Goal: Entertainment & Leisure: Consume media (video, audio)

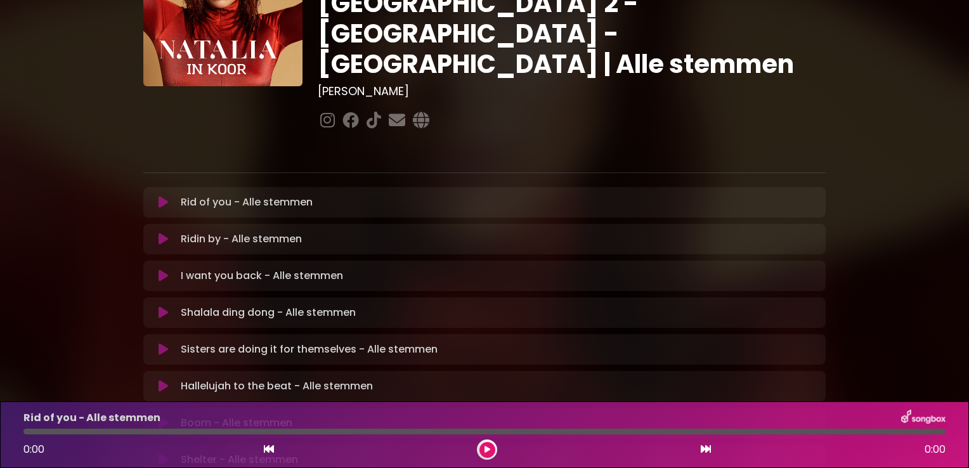
scroll to position [127, 0]
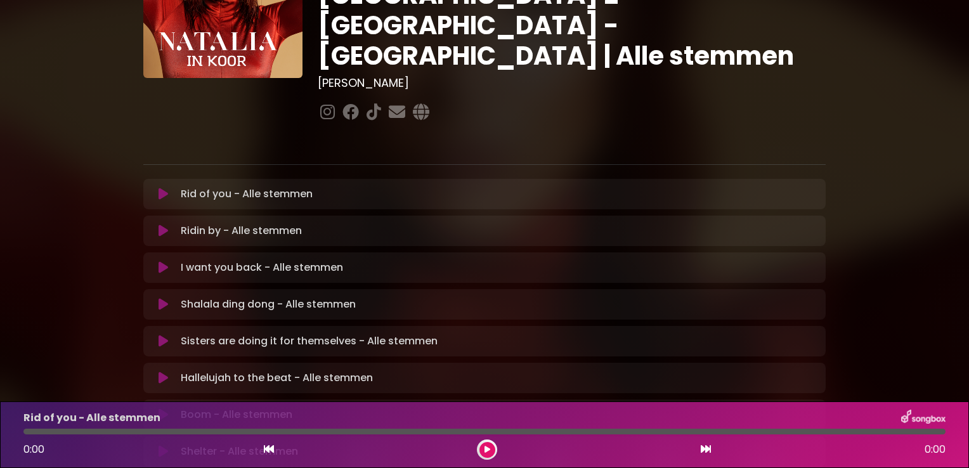
click at [161, 225] on icon at bounding box center [164, 231] width 10 height 13
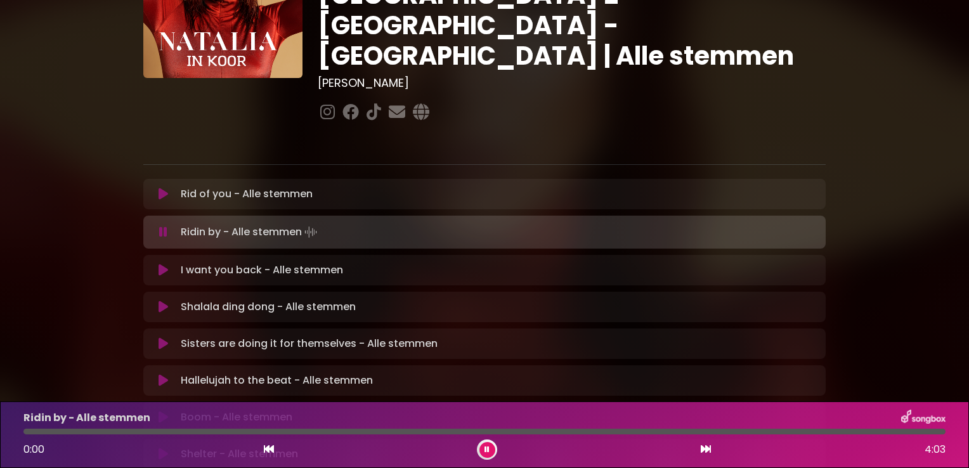
click at [589, 430] on div at bounding box center [484, 432] width 922 height 6
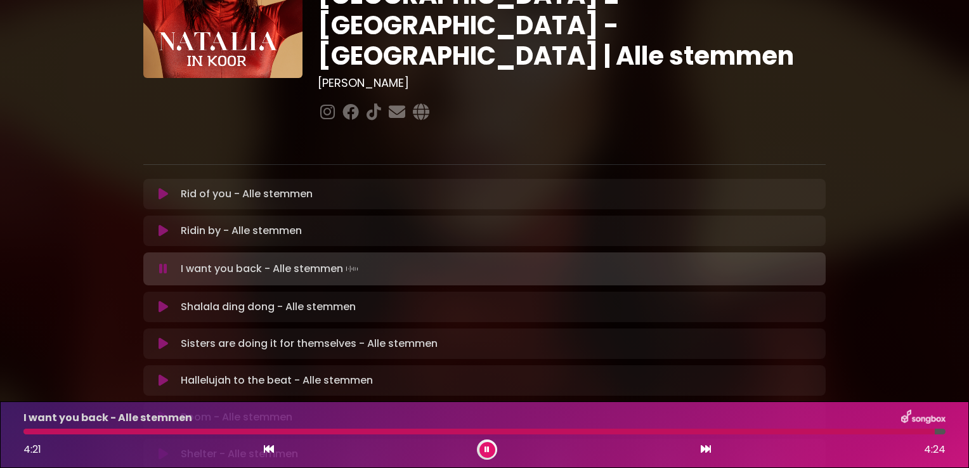
click at [159, 301] on icon at bounding box center [164, 307] width 10 height 13
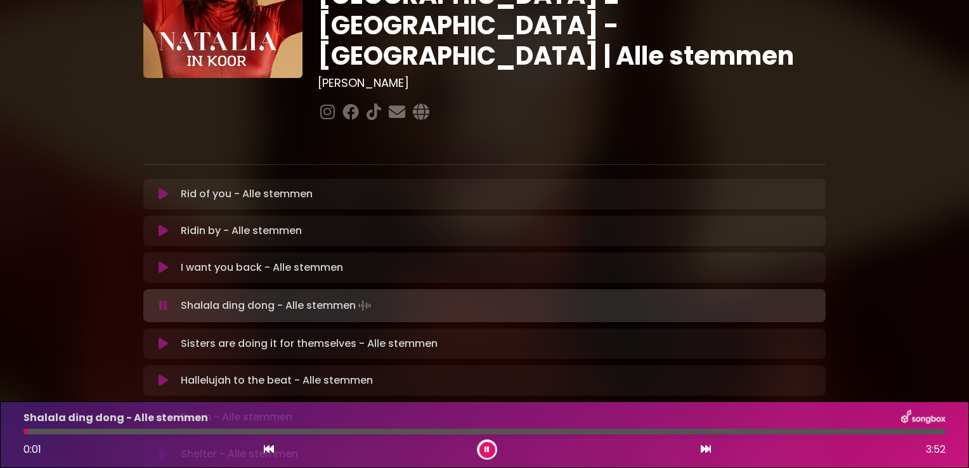
click at [88, 431] on div at bounding box center [484, 432] width 922 height 6
click at [60, 424] on p "Shalala ding dong - Alle stemmen" at bounding box center [115, 417] width 185 height 15
click at [67, 433] on div at bounding box center [59, 432] width 73 height 6
click at [302, 430] on div at bounding box center [162, 432] width 279 height 6
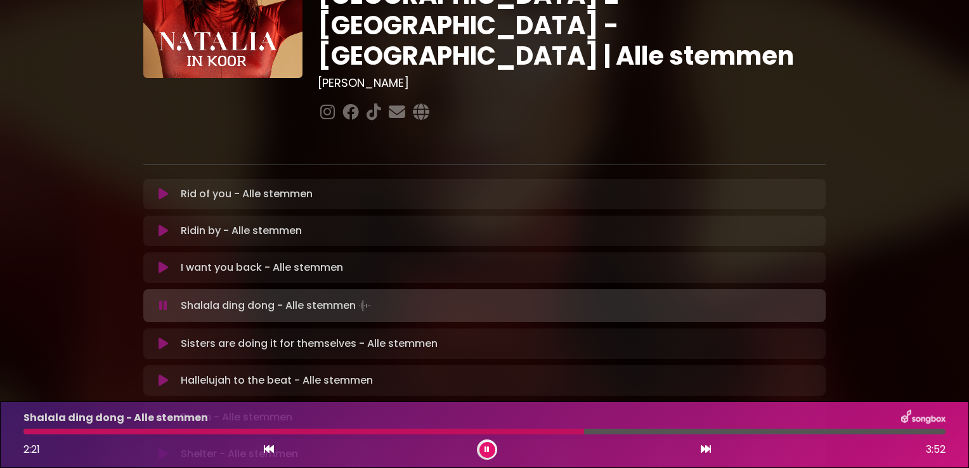
click at [518, 430] on div at bounding box center [303, 432] width 561 height 6
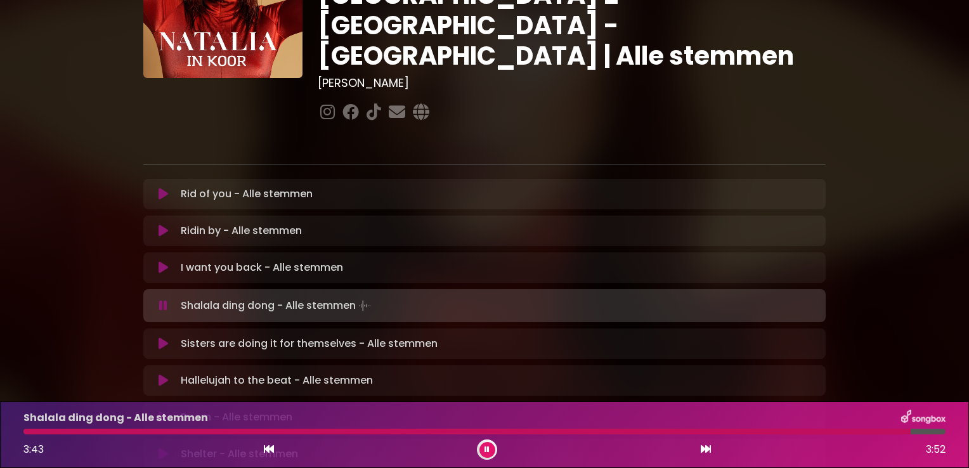
click at [157, 338] on button at bounding box center [163, 344] width 25 height 13
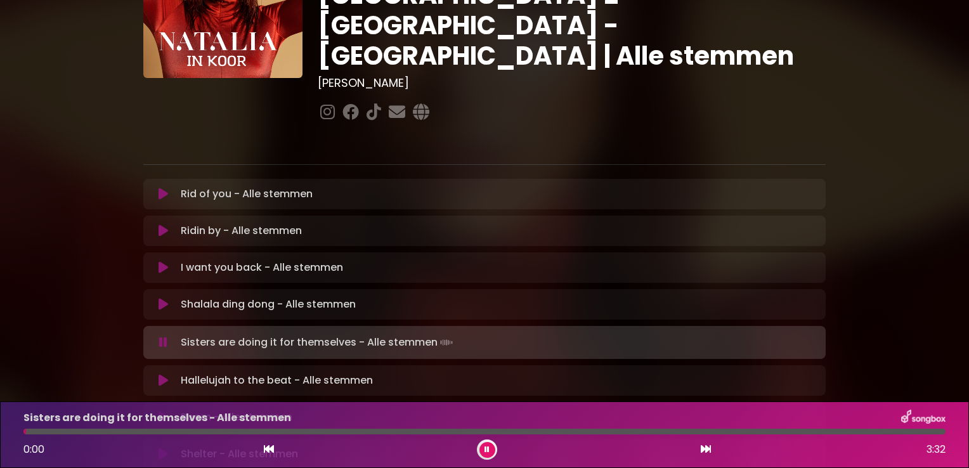
click at [78, 431] on div at bounding box center [484, 432] width 922 height 6
click at [94, 431] on div at bounding box center [484, 432] width 922 height 6
click at [222, 433] on div at bounding box center [484, 432] width 922 height 6
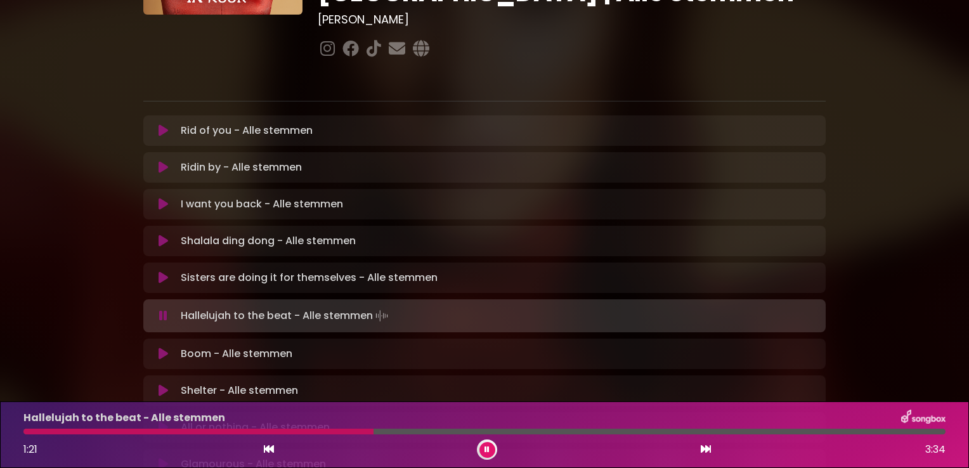
scroll to position [254, 0]
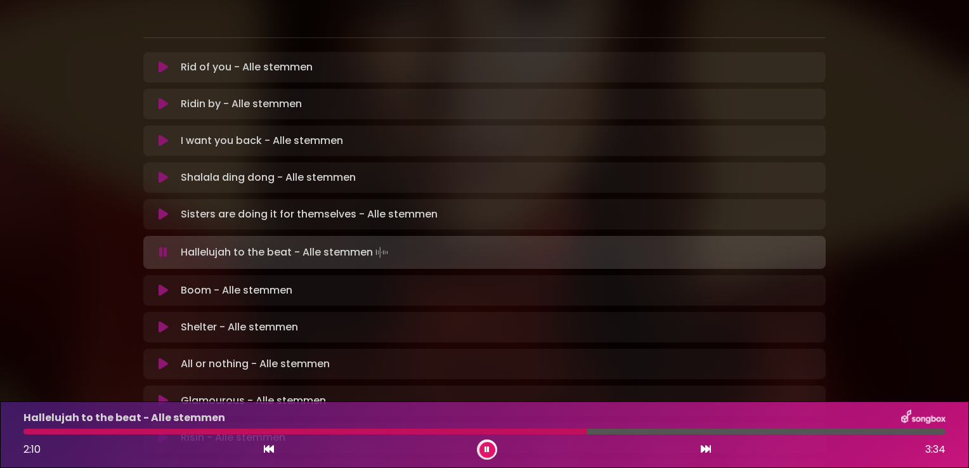
click at [535, 433] on div at bounding box center [305, 432] width 564 height 6
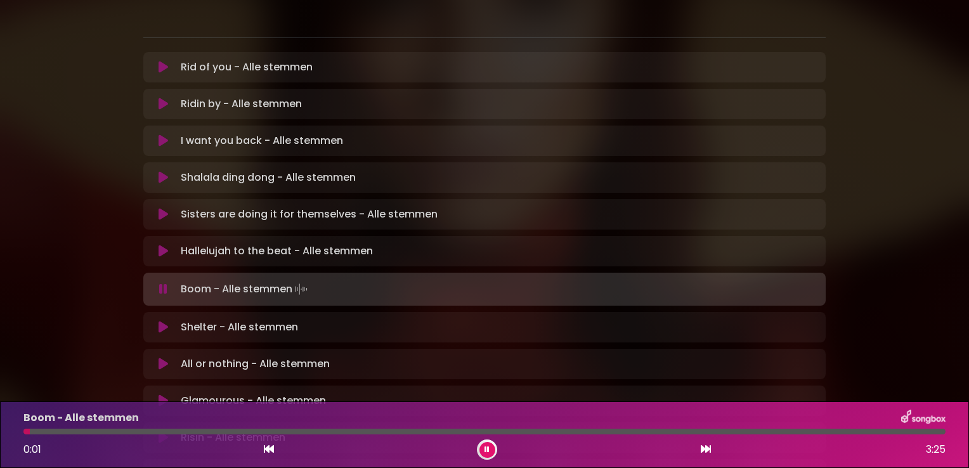
click at [124, 429] on div at bounding box center [484, 432] width 922 height 6
click at [124, 429] on div at bounding box center [94, 432] width 143 height 6
click at [129, 434] on div at bounding box center [91, 432] width 136 height 6
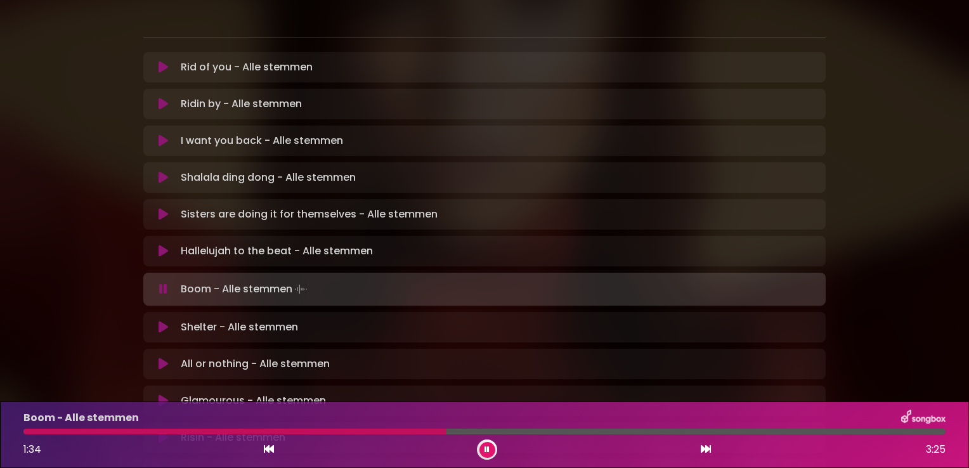
click at [379, 431] on div at bounding box center [234, 432] width 423 height 6
click at [383, 437] on div "Boom - Alle stemmen 1:30 3:25" at bounding box center [485, 435] width 938 height 50
click at [386, 431] on div at bounding box center [484, 432] width 922 height 6
click at [386, 431] on div at bounding box center [223, 432] width 400 height 6
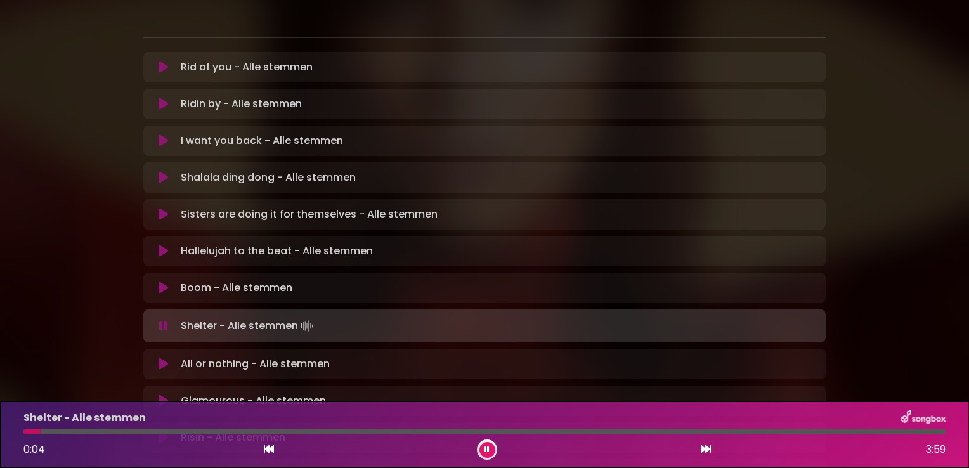
click at [160, 431] on div at bounding box center [484, 432] width 922 height 6
click at [143, 432] on div at bounding box center [484, 432] width 922 height 6
click at [130, 431] on div at bounding box center [484, 432] width 922 height 6
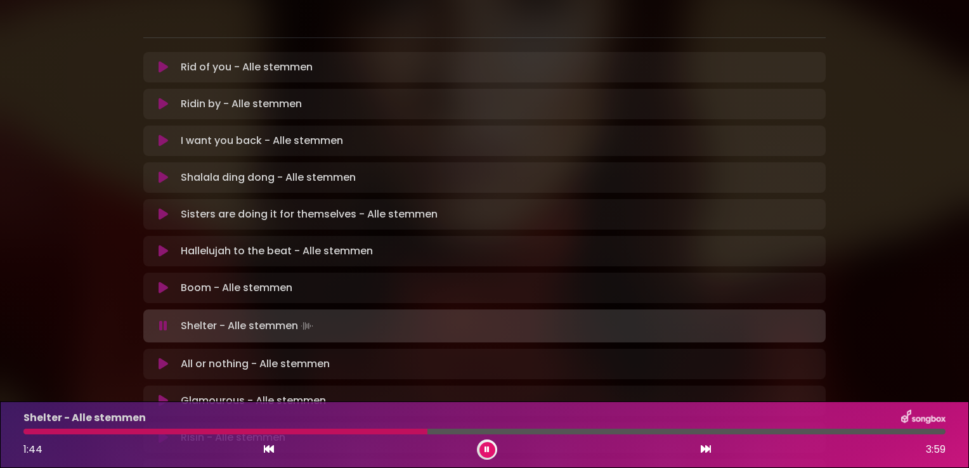
click at [358, 430] on div at bounding box center [225, 432] width 404 height 6
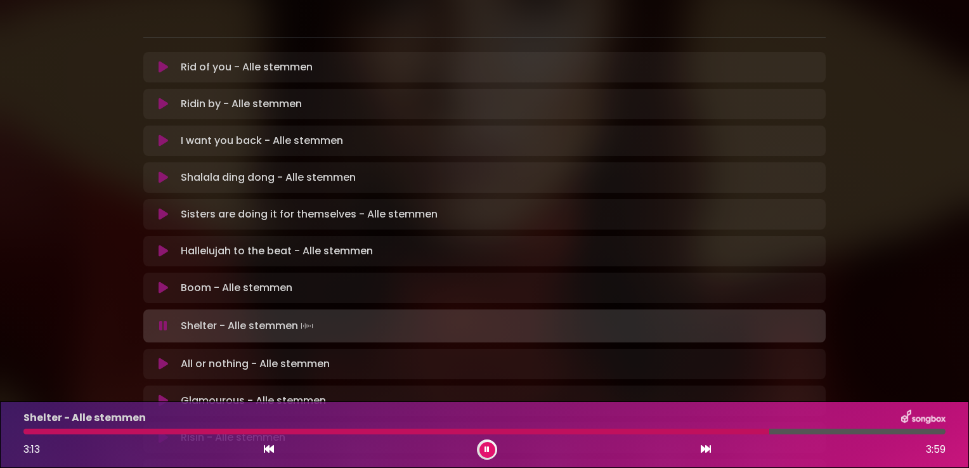
click at [163, 358] on icon at bounding box center [164, 364] width 10 height 13
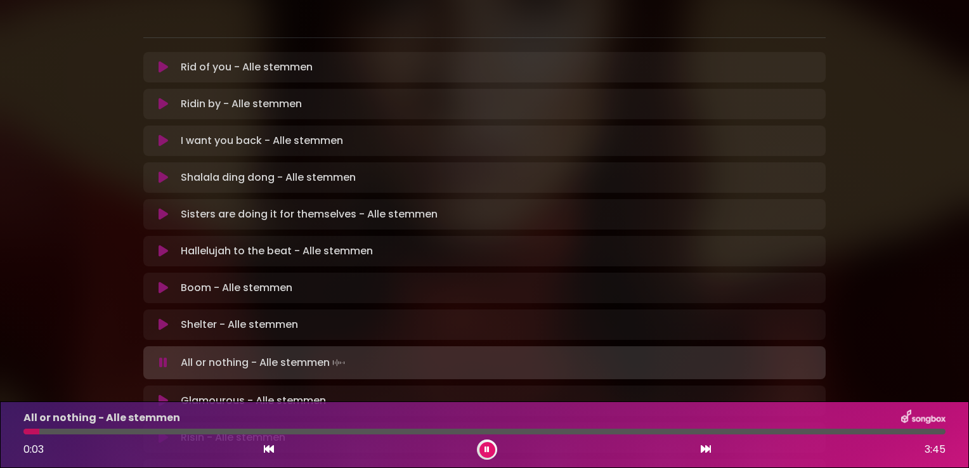
click at [104, 430] on div at bounding box center [484, 432] width 922 height 6
click at [168, 430] on div at bounding box center [180, 432] width 315 height 6
click at [142, 430] on div at bounding box center [100, 432] width 155 height 6
click at [141, 433] on div at bounding box center [88, 432] width 131 height 6
click at [135, 429] on div at bounding box center [115, 432] width 185 height 6
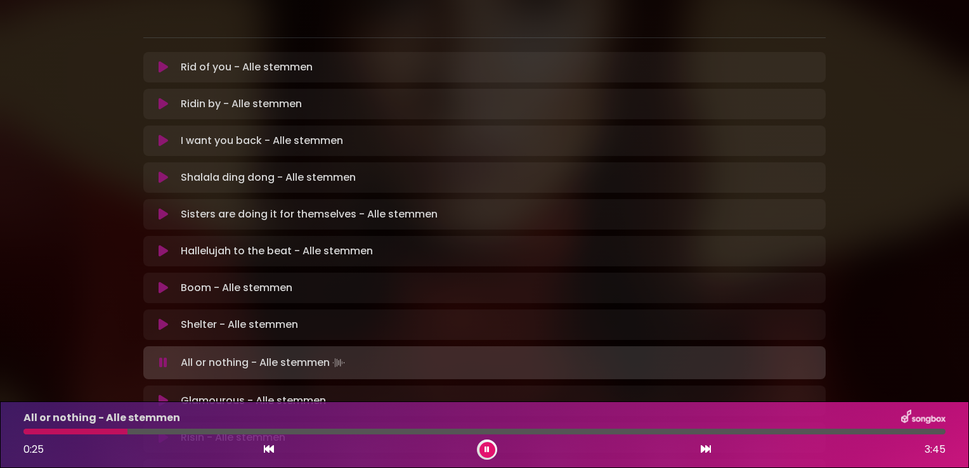
click at [128, 430] on div at bounding box center [484, 432] width 922 height 6
click at [128, 431] on div at bounding box center [484, 432] width 922 height 6
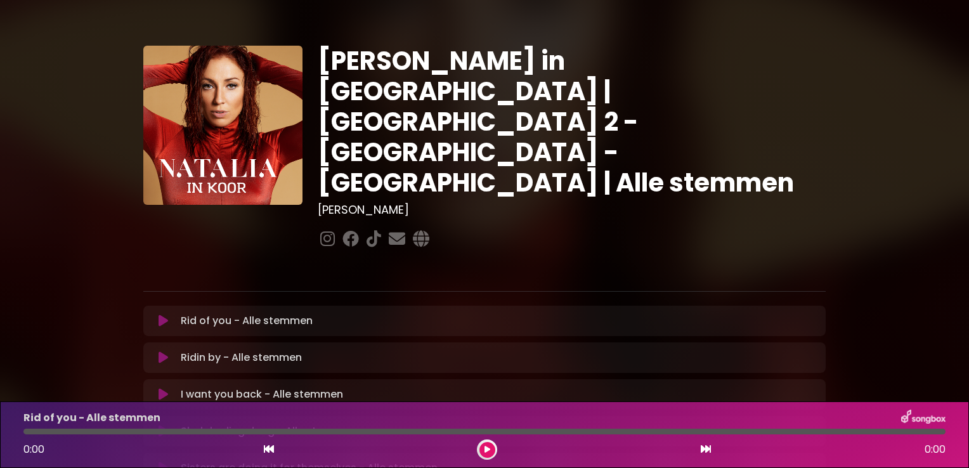
click at [160, 315] on icon at bounding box center [164, 321] width 10 height 13
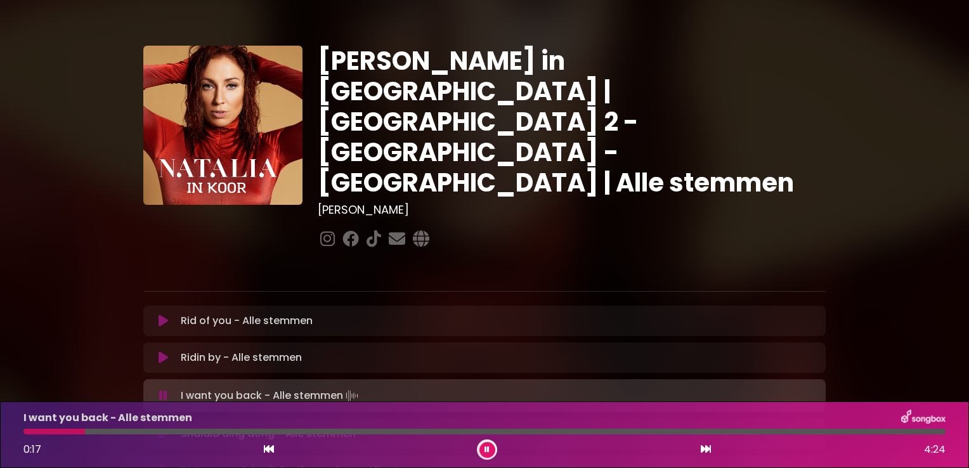
click at [491, 455] on button at bounding box center [488, 450] width 16 height 16
